Goal: Complete application form: Complete application form

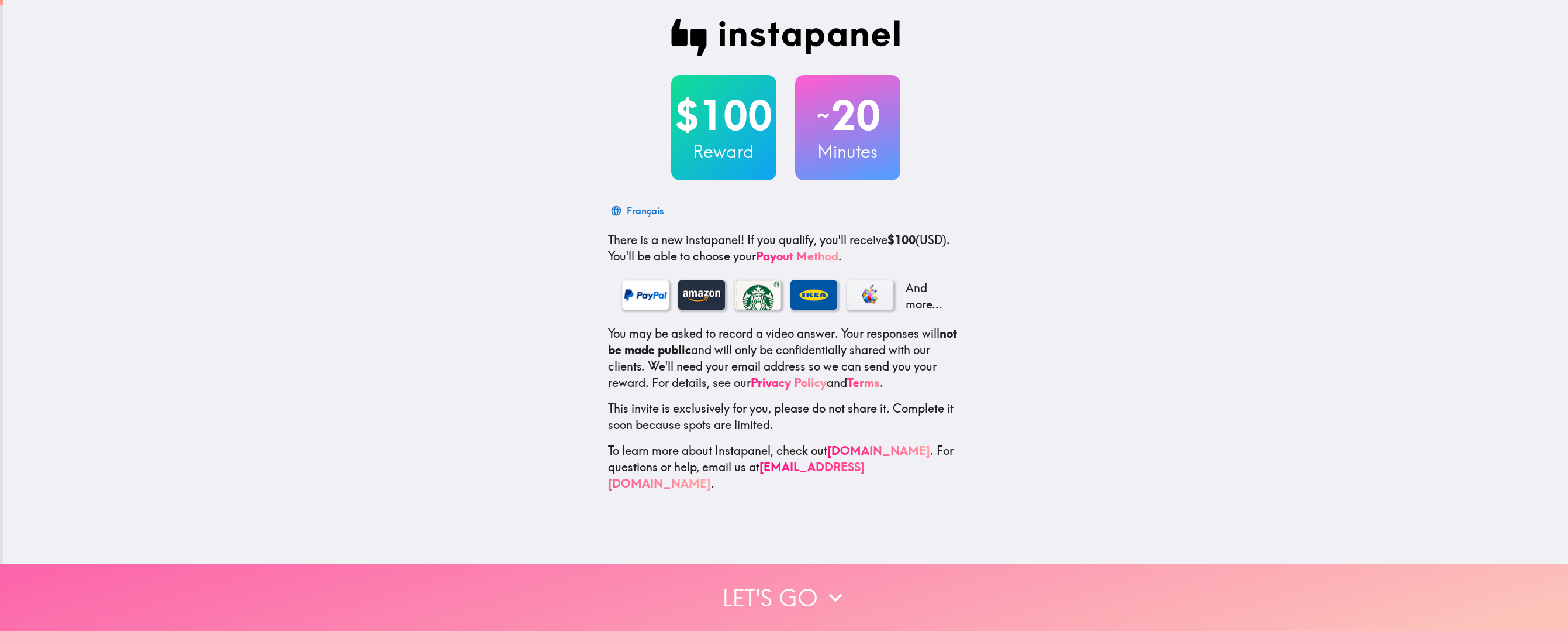
click at [784, 589] on button "Let's go" at bounding box center [784, 596] width 1568 height 67
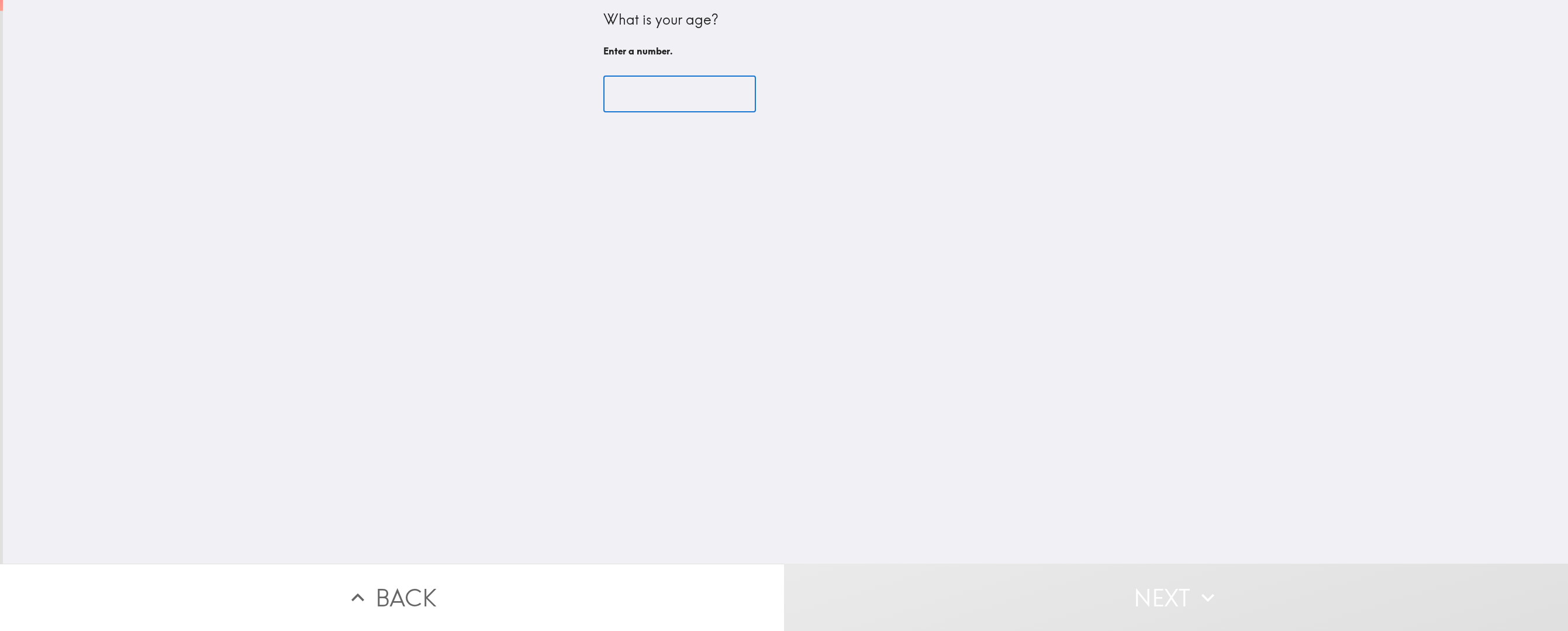
click at [629, 97] on input "number" at bounding box center [679, 94] width 152 height 36
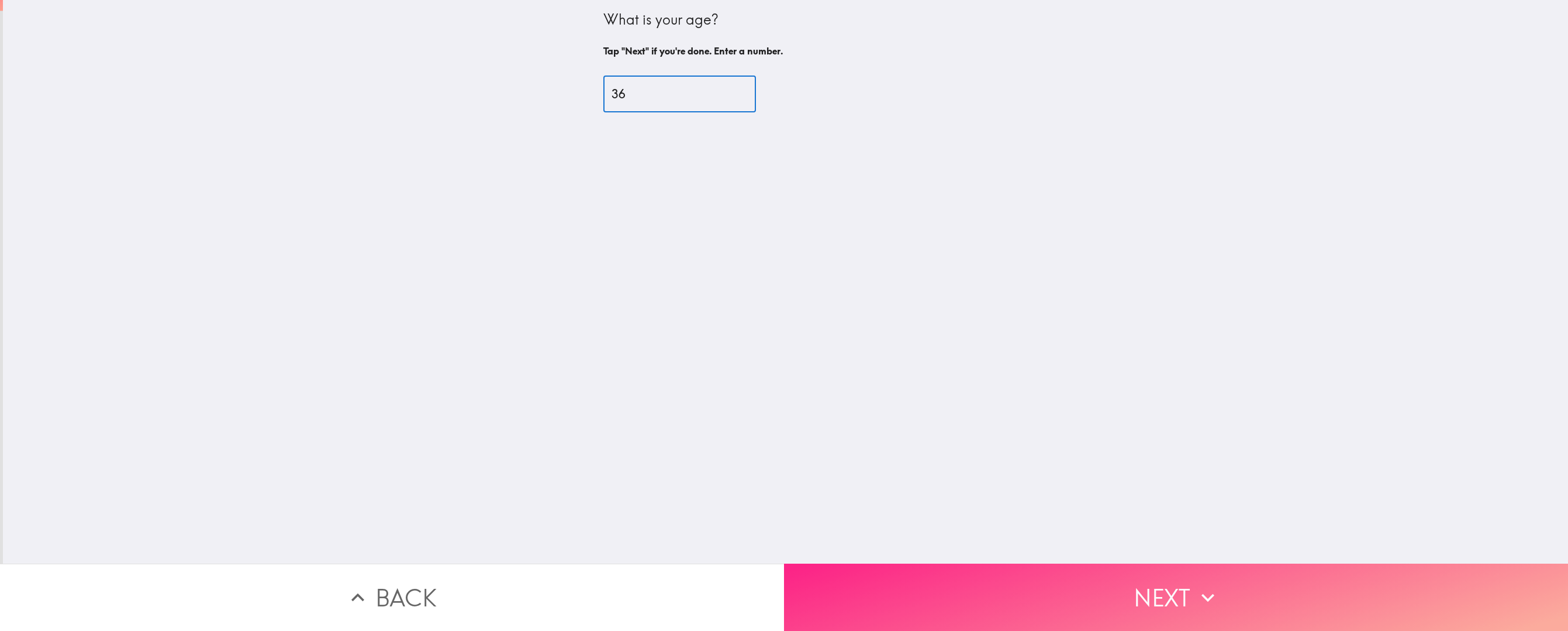
type input "36"
click at [1017, 589] on button "Next" at bounding box center [1177, 596] width 784 height 67
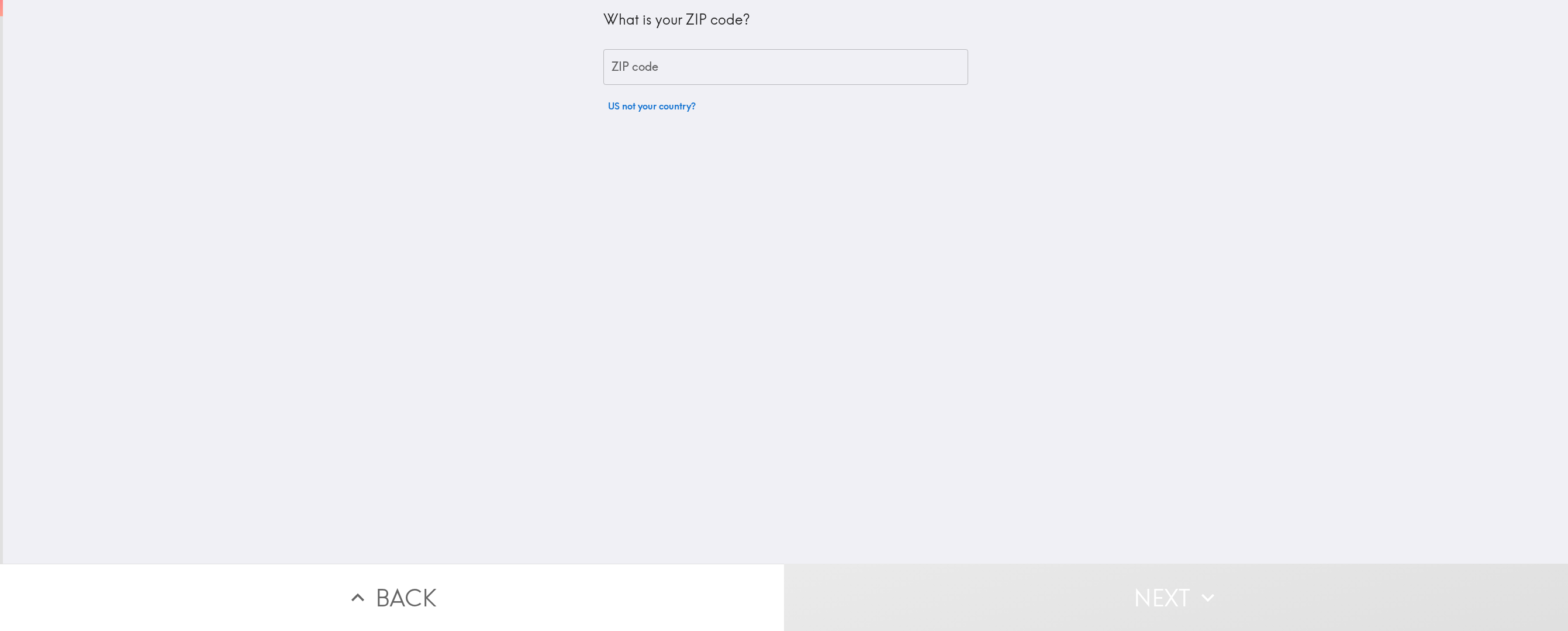
click at [648, 75] on input "ZIP code" at bounding box center [785, 67] width 365 height 36
type input "10549"
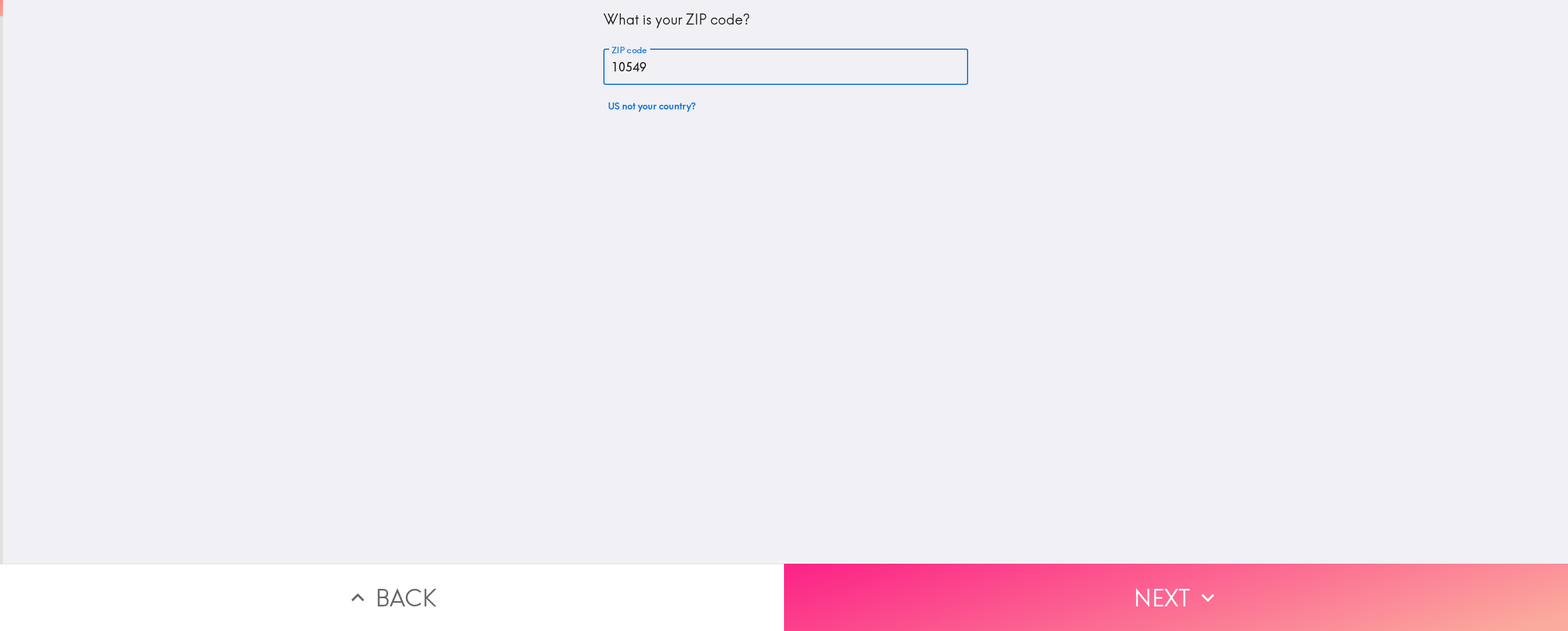
click at [1041, 597] on button "Next" at bounding box center [1177, 596] width 784 height 67
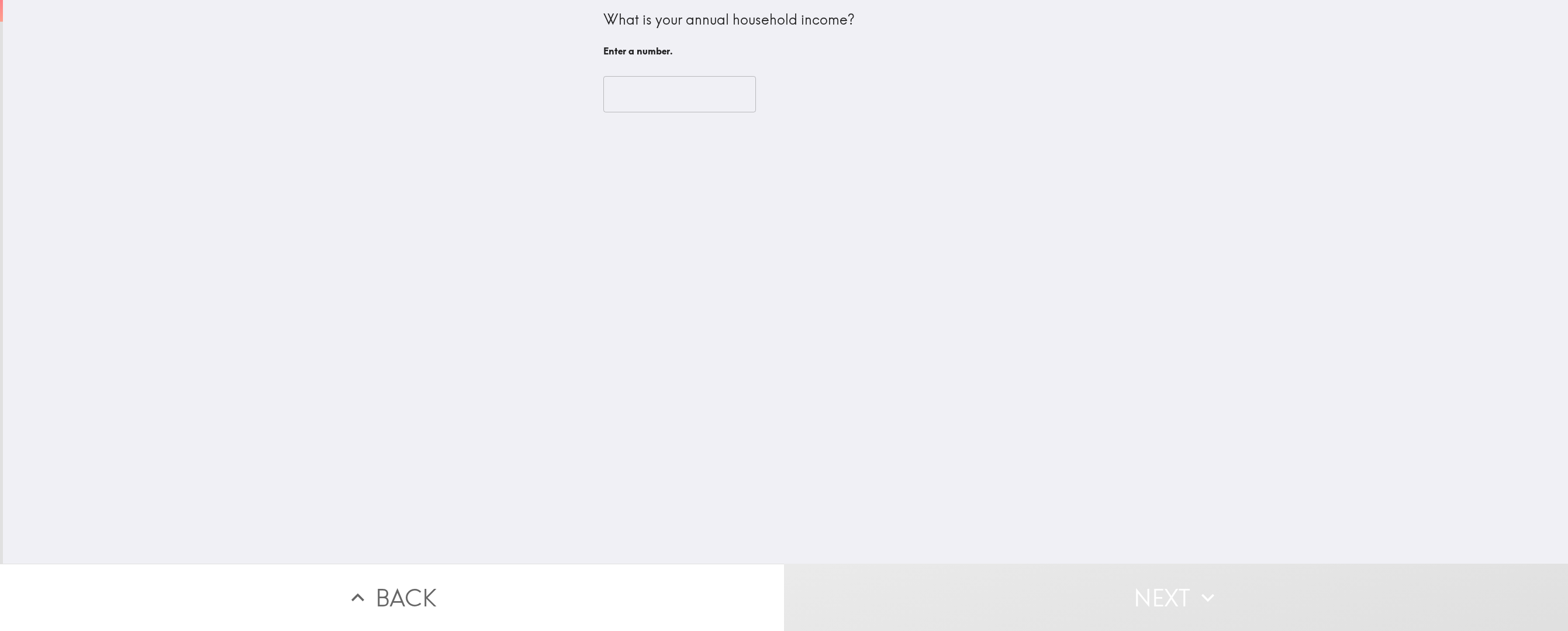
click at [688, 93] on input "number" at bounding box center [679, 94] width 152 height 36
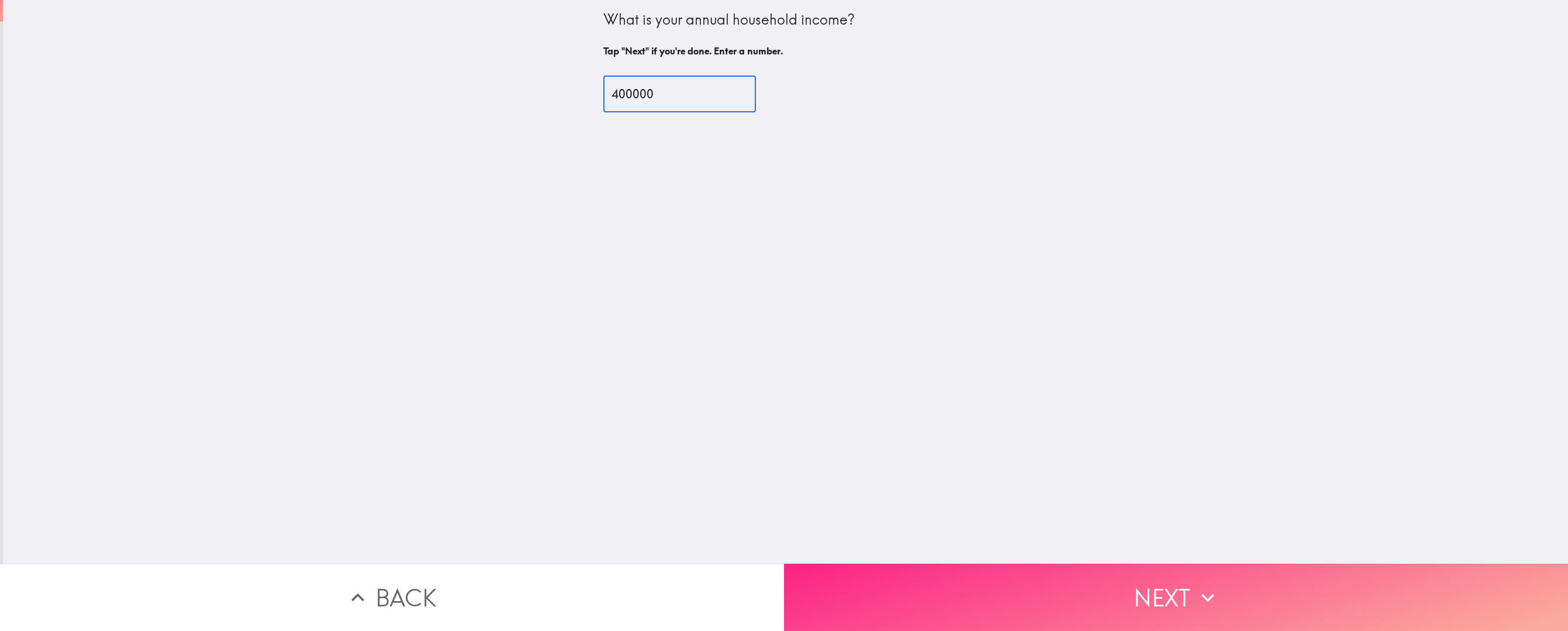
type input "400000"
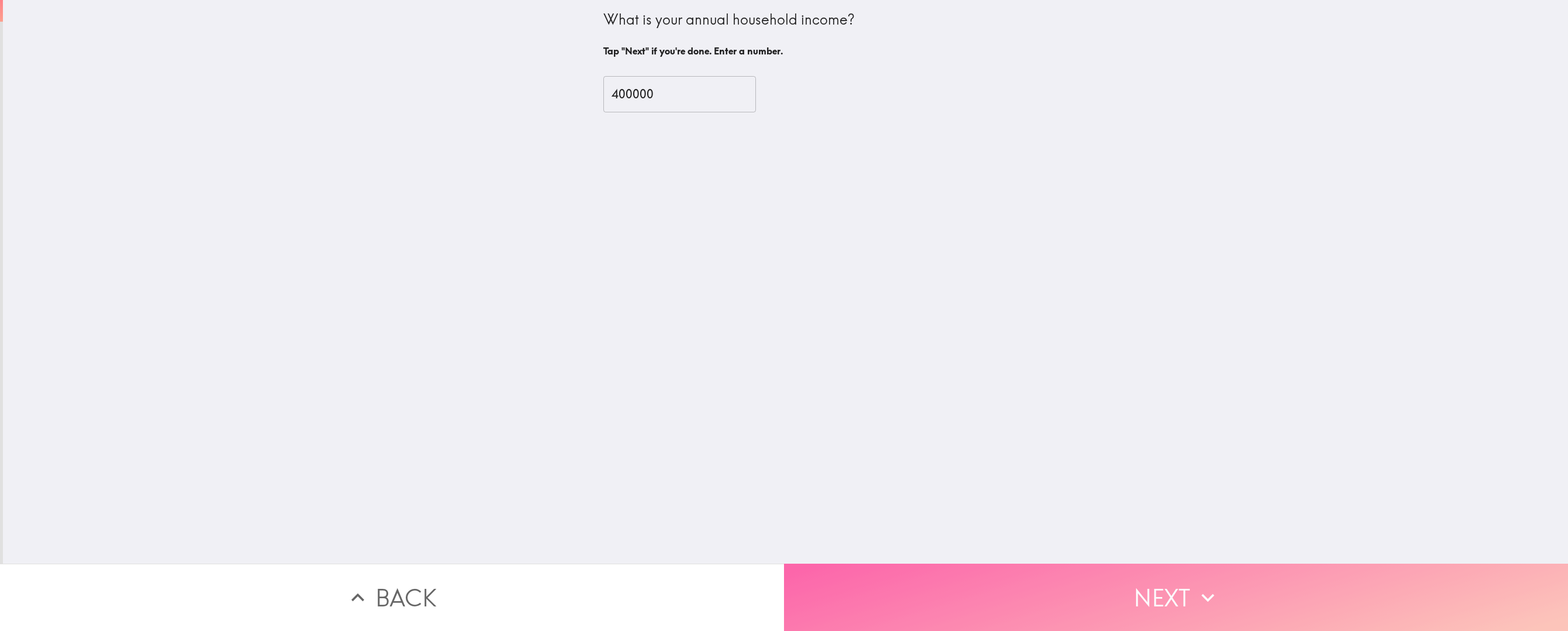
click at [1141, 587] on button "Next" at bounding box center [1177, 596] width 784 height 67
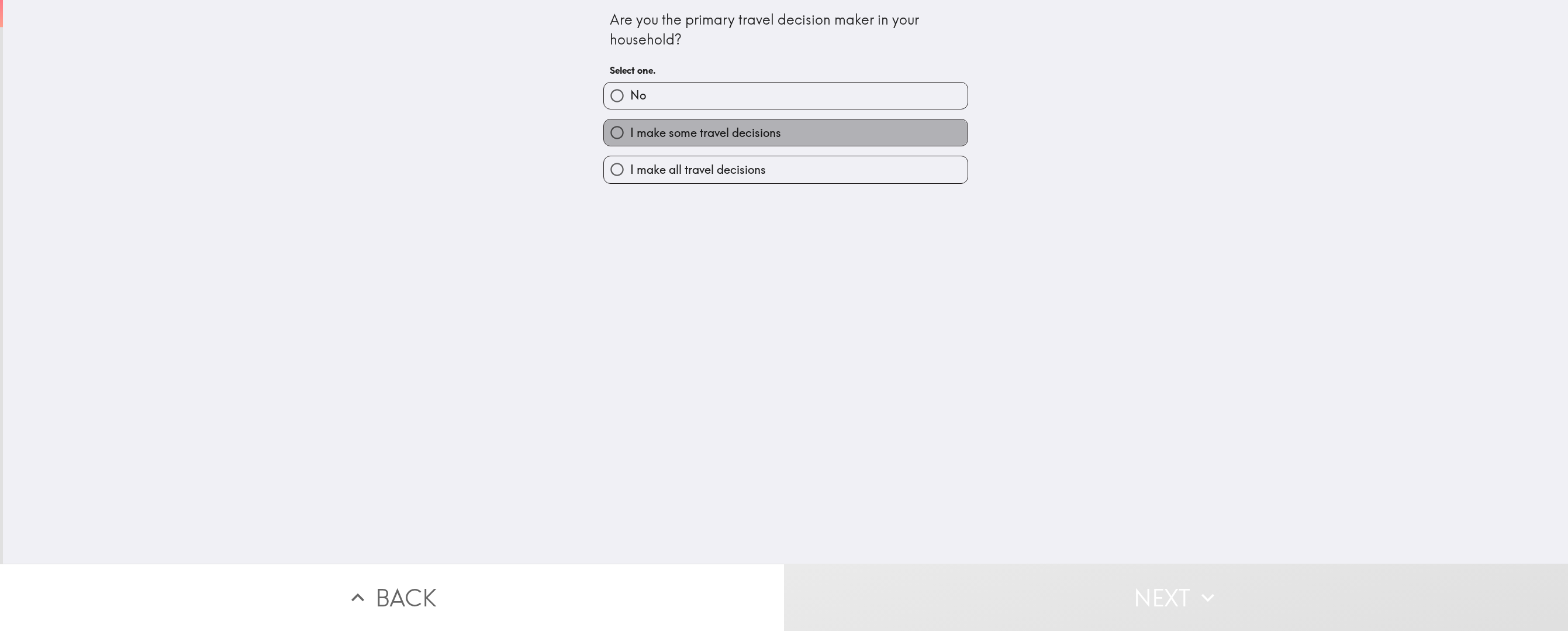
click at [692, 145] on label "I make some travel decisions" at bounding box center [785, 132] width 363 height 26
click at [631, 145] on input "I make some travel decisions" at bounding box center [617, 132] width 26 height 26
radio input "true"
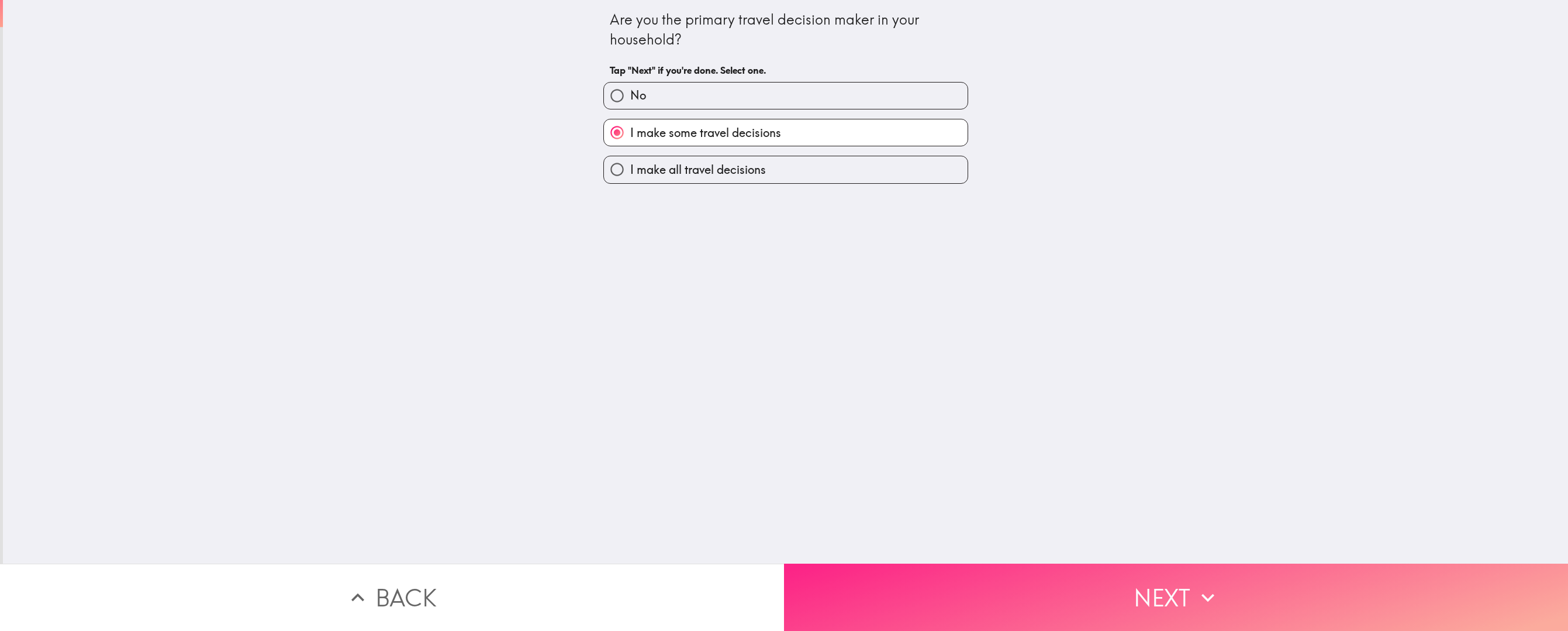
click at [1124, 601] on button "Next" at bounding box center [1177, 596] width 784 height 67
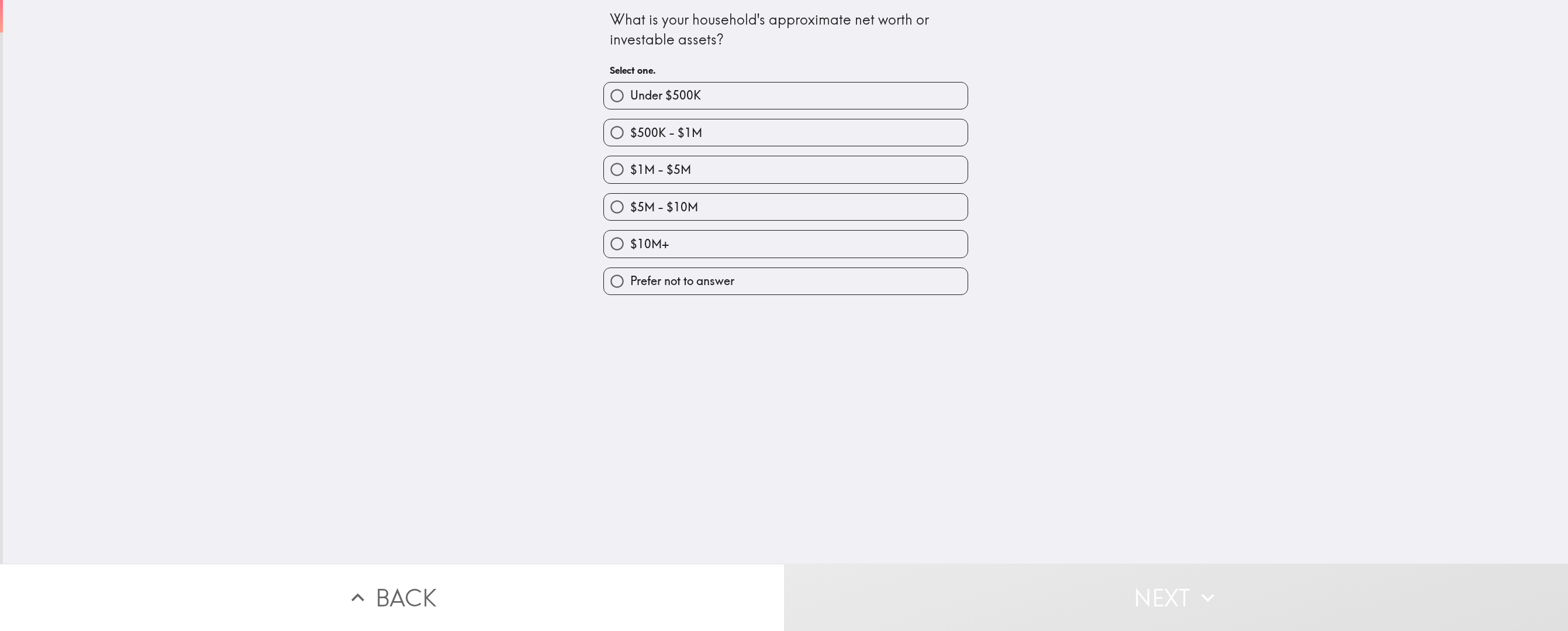
click at [657, 141] on label "$500K - $1M" at bounding box center [785, 132] width 363 height 26
click at [631, 141] on input "$500K - $1M" at bounding box center [617, 132] width 26 height 26
radio input "true"
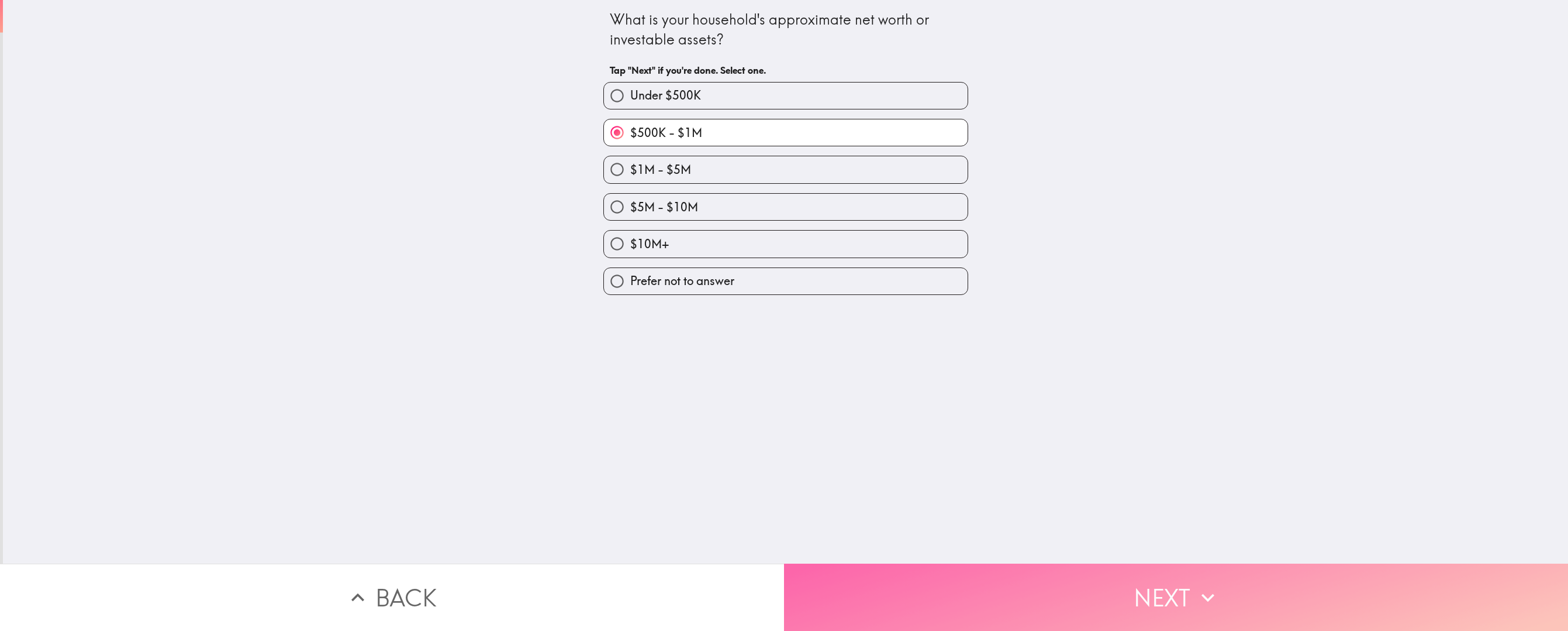
click at [1128, 591] on button "Next" at bounding box center [1177, 596] width 784 height 67
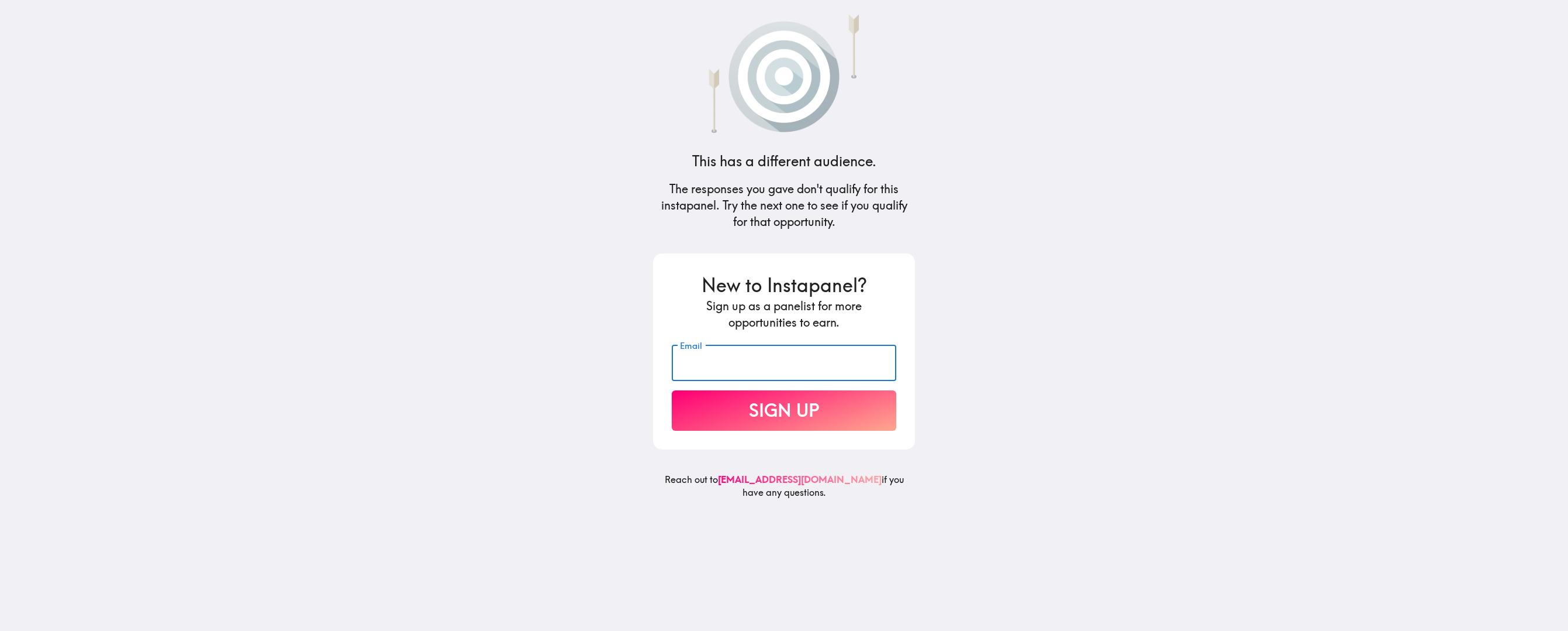
click at [736, 368] on input "Email" at bounding box center [784, 363] width 224 height 36
click at [744, 369] on input "Email" at bounding box center [784, 363] width 224 height 36
type input "[EMAIL_ADDRESS][DOMAIN_NAME]"
click at [672, 390] on button "Sign Up" at bounding box center [784, 410] width 224 height 41
